Goal: Information Seeking & Learning: Learn about a topic

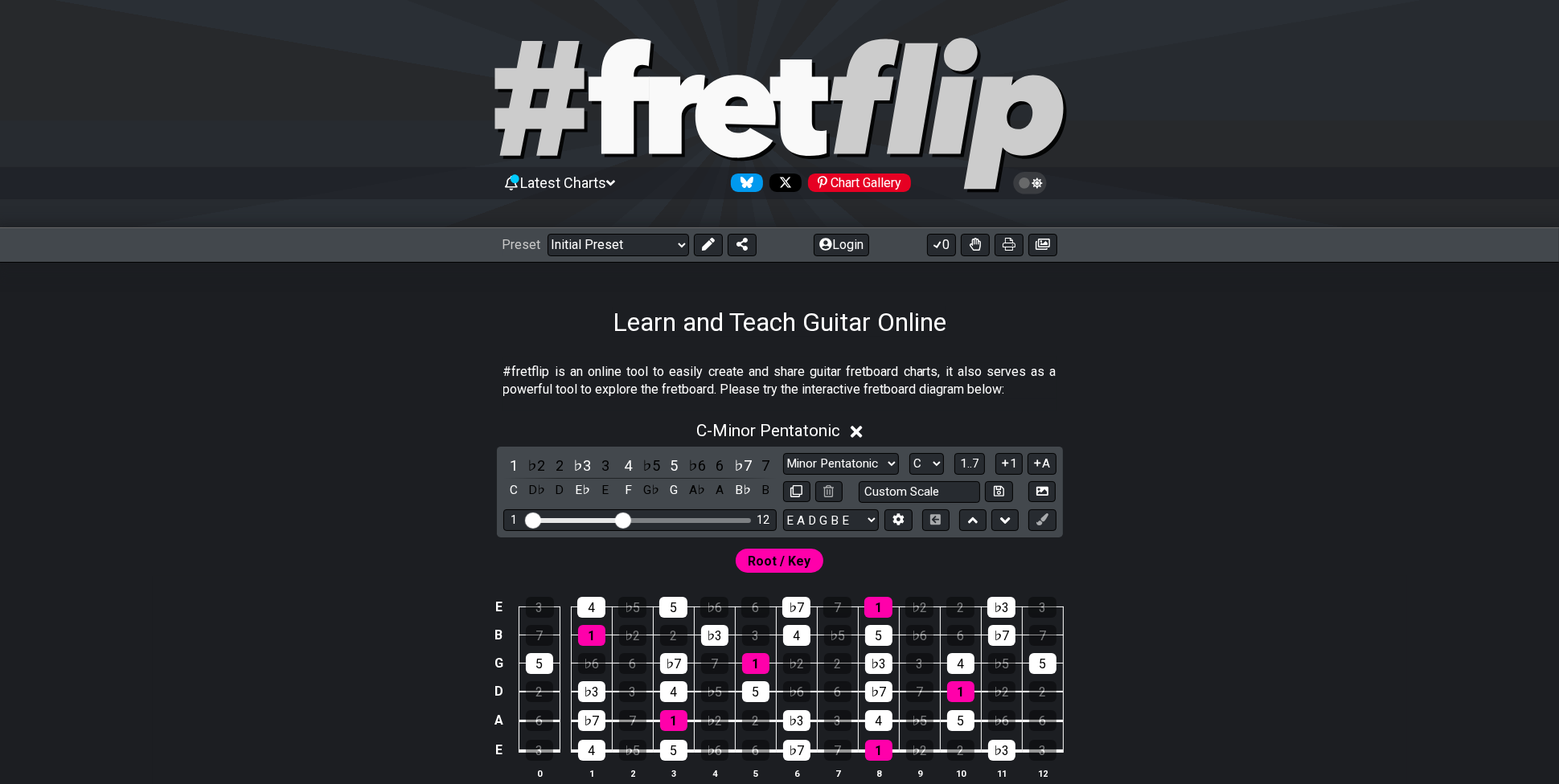
scroll to position [402, 0]
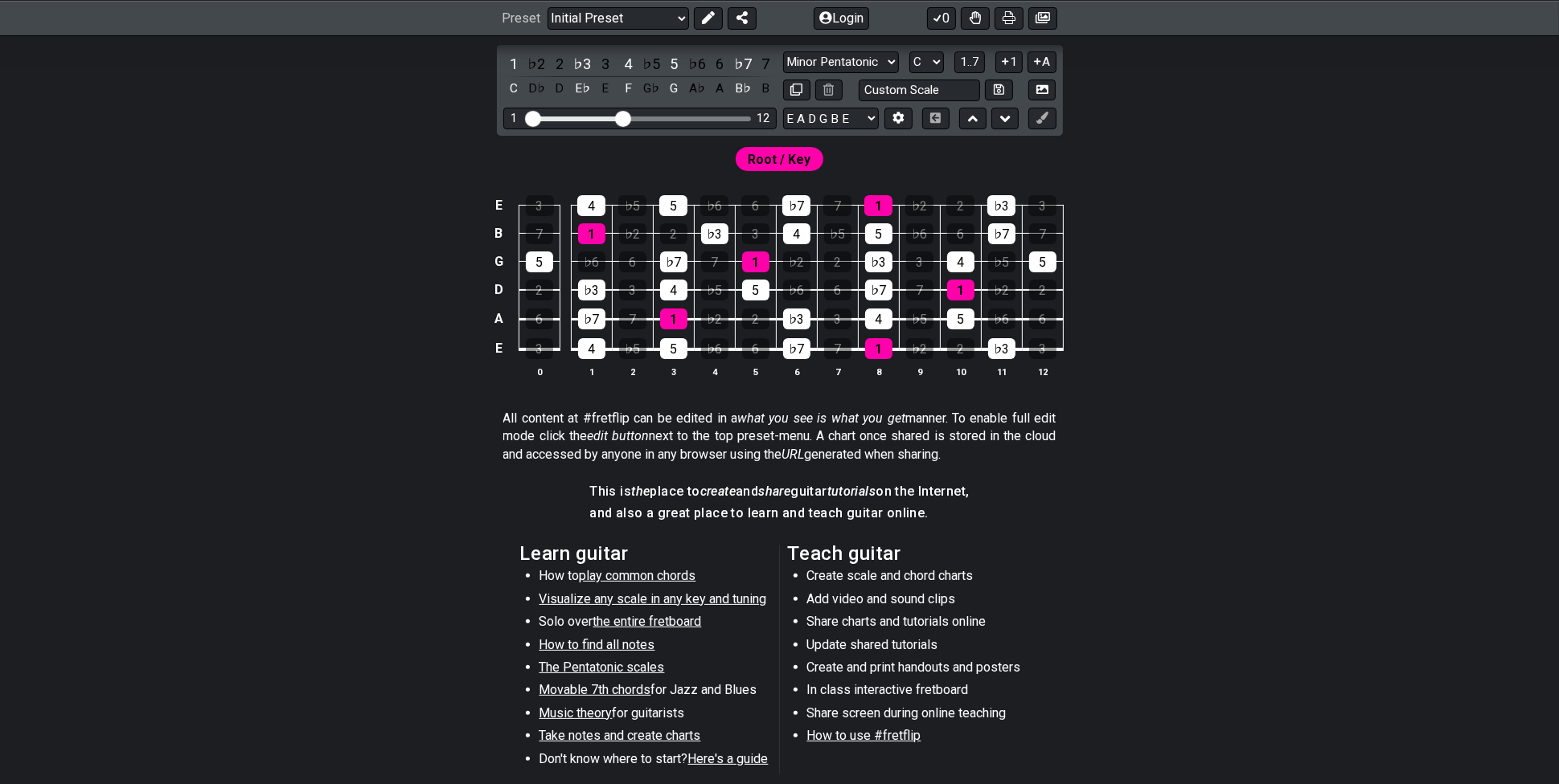
click at [611, 573] on span "play common chords" at bounding box center [638, 576] width 117 height 16
select select "/common-guitar-chords"
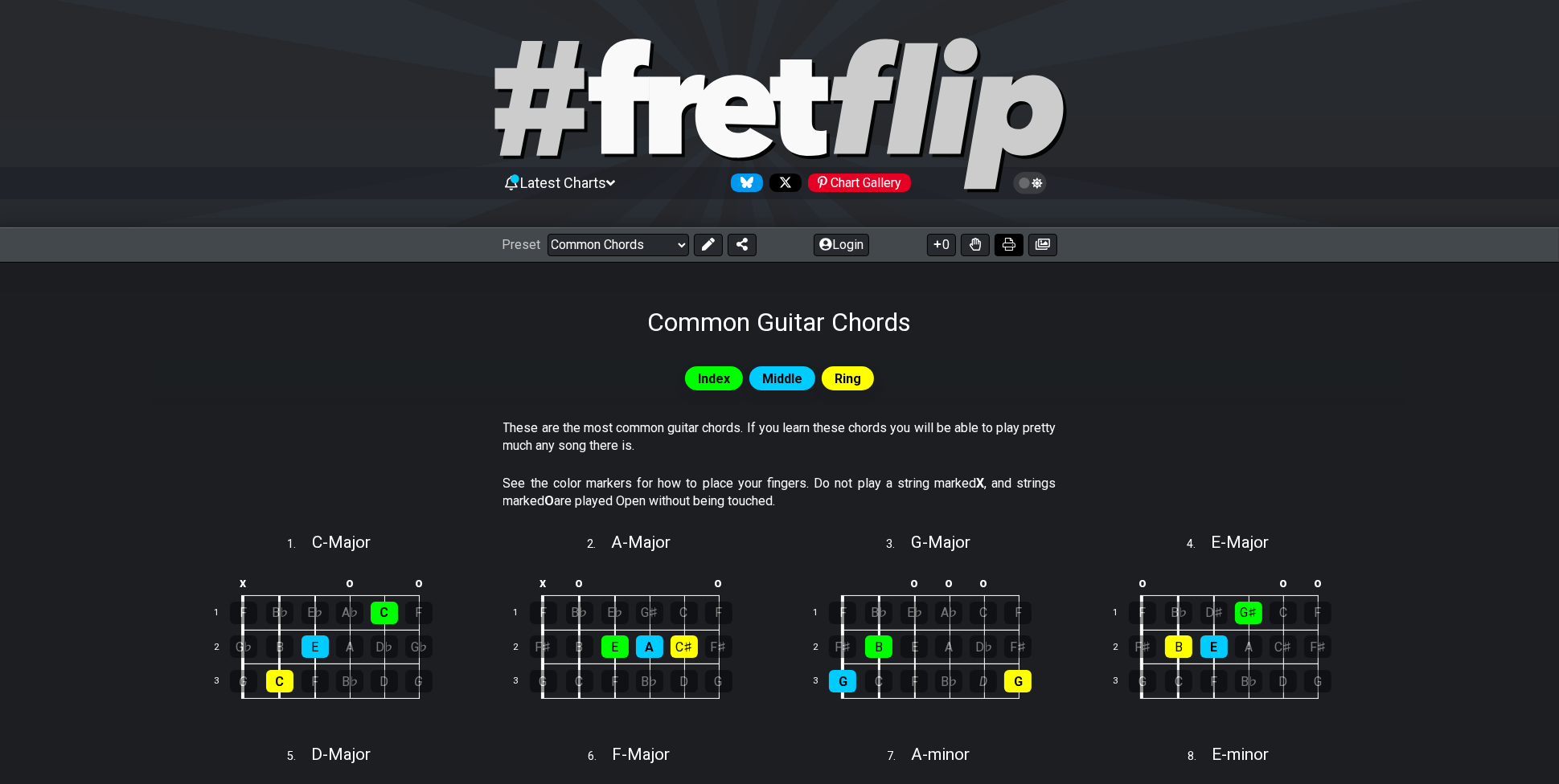
click at [1001, 240] on button at bounding box center [1009, 245] width 29 height 23
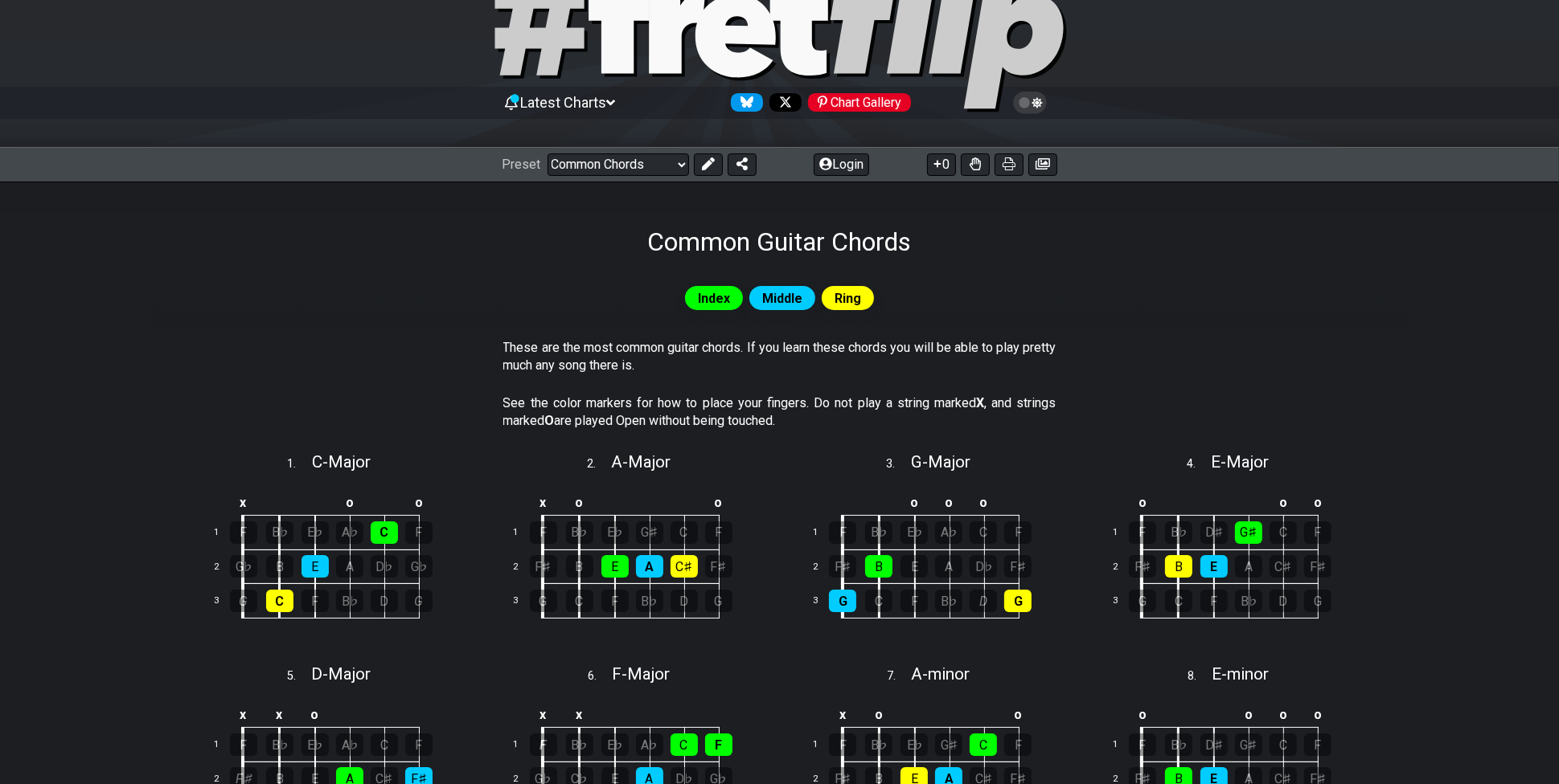
scroll to position [482, 0]
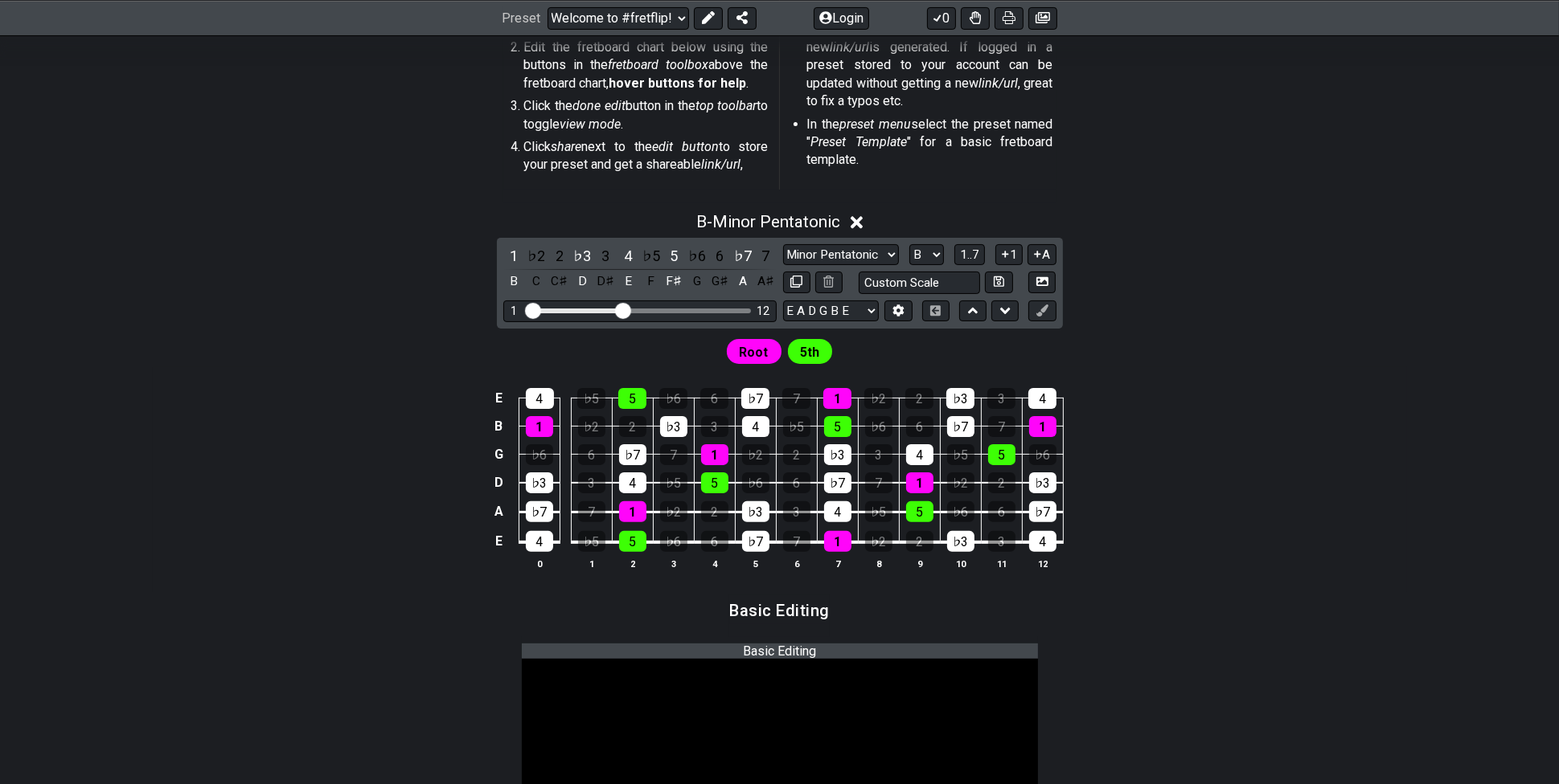
scroll to position [482, 0]
